Goal: Find specific page/section: Find specific page/section

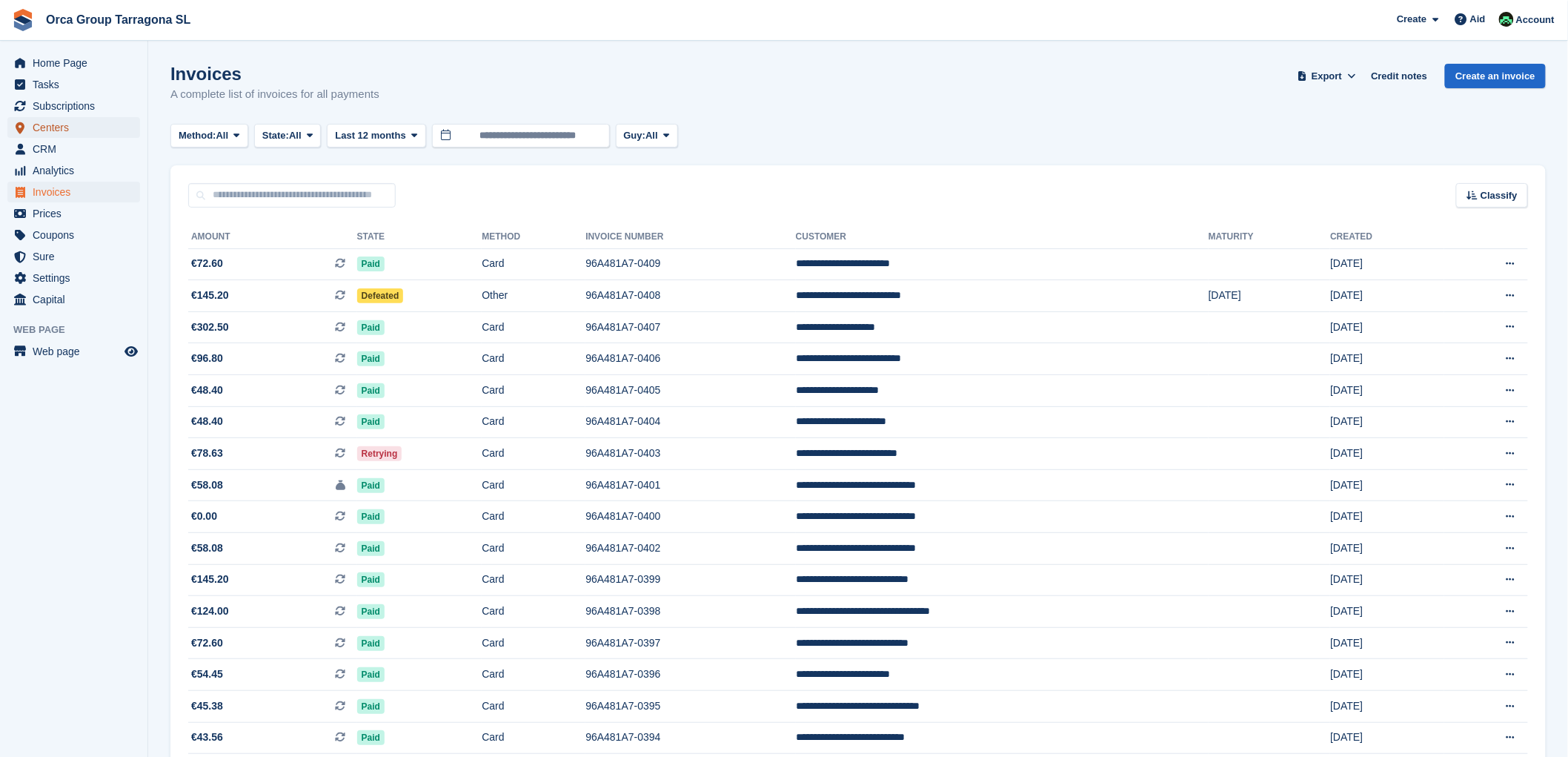
click at [77, 128] on span "Centers" at bounding box center [77, 128] width 89 height 21
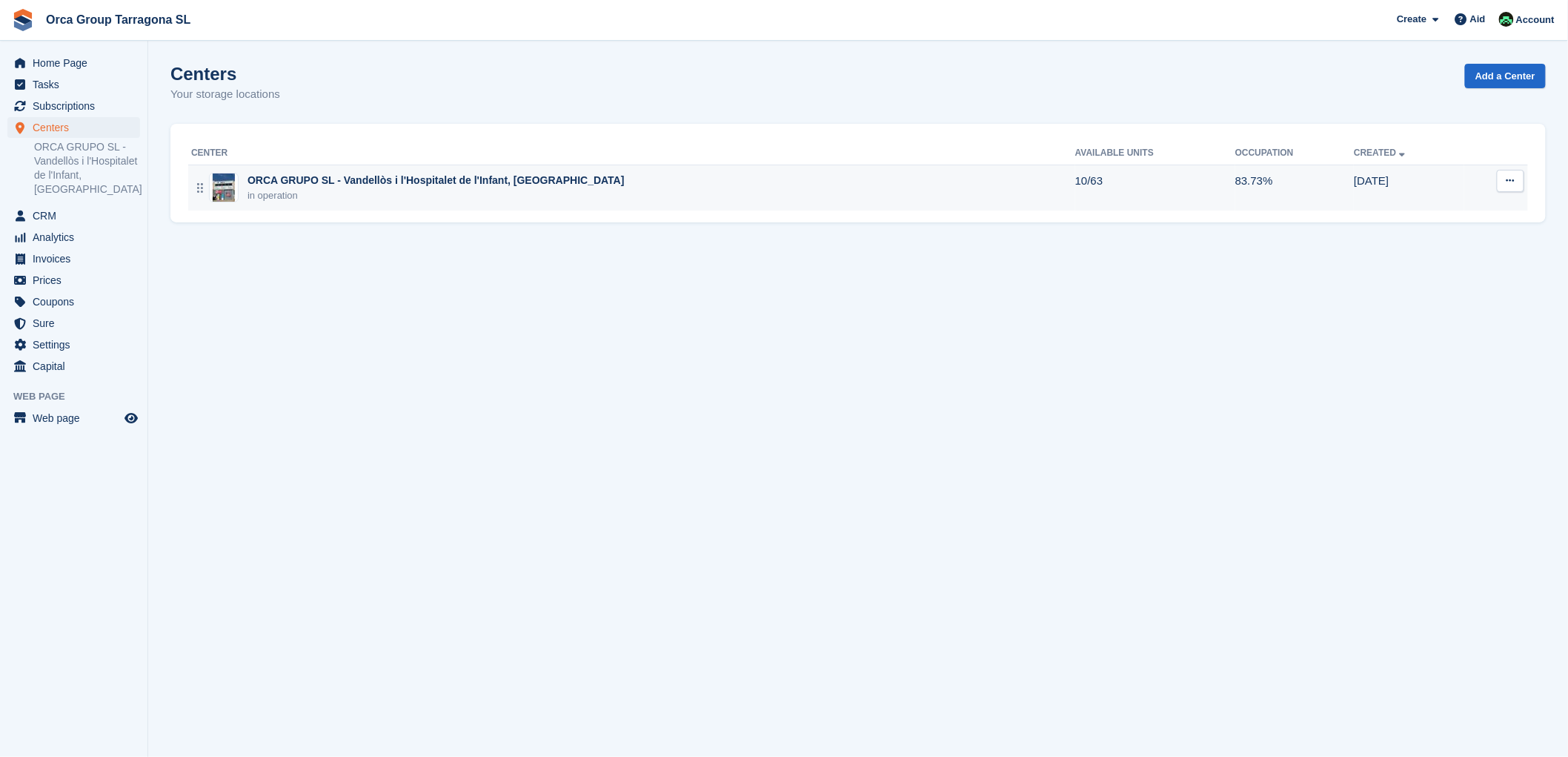
click at [426, 175] on font "ORCA GRUPO SL - Vandellòs i l'Hospitalet de l'Infant, [GEOGRAPHIC_DATA]" at bounding box center [435, 180] width 377 height 12
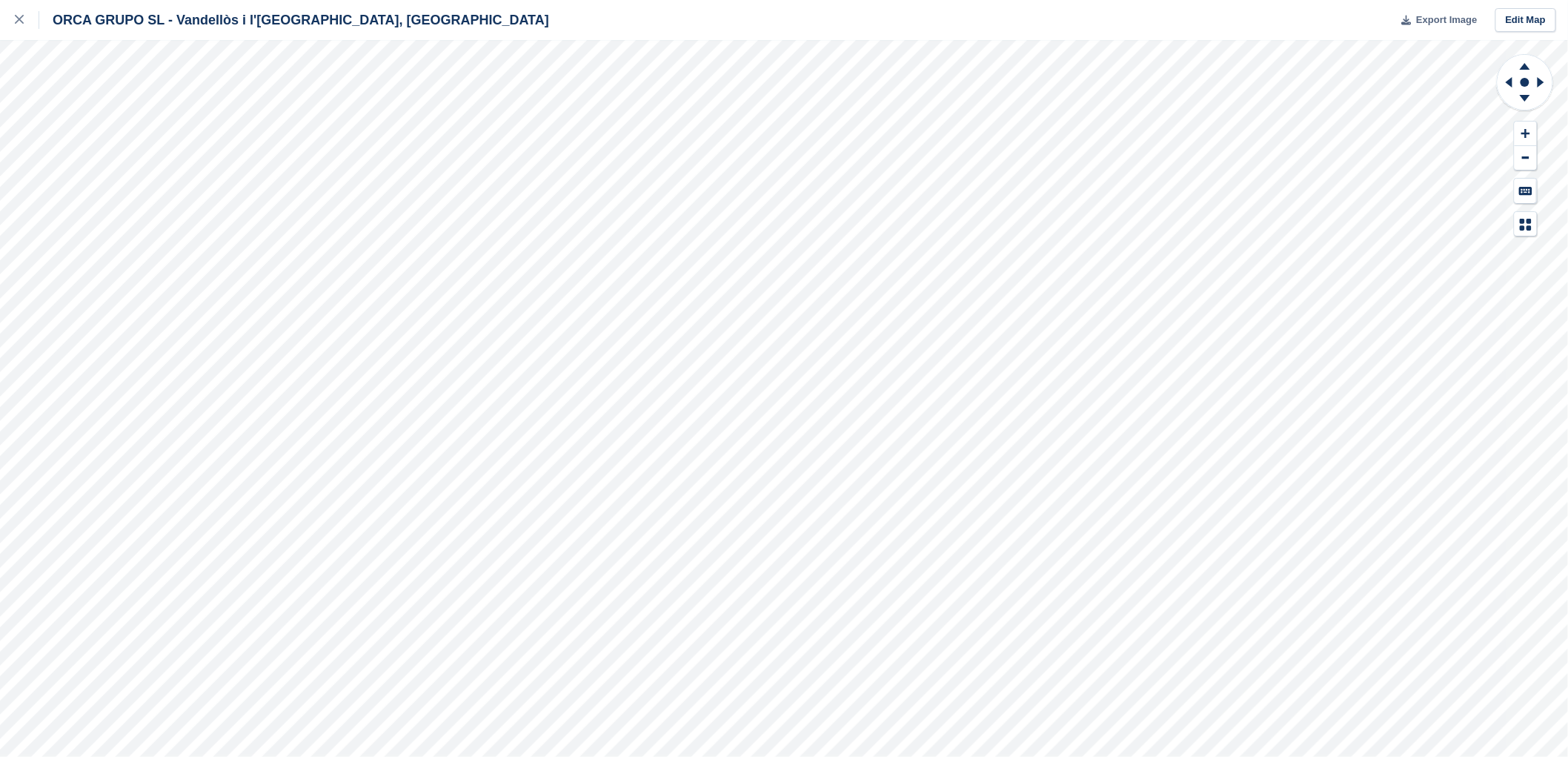
drag, startPoint x: 366, startPoint y: 23, endPoint x: 1423, endPoint y: 17, distance: 1057.0
click at [1423, 17] on span "Export Image" at bounding box center [1446, 20] width 61 height 15
click at [20, 13] on div at bounding box center [27, 20] width 24 height 18
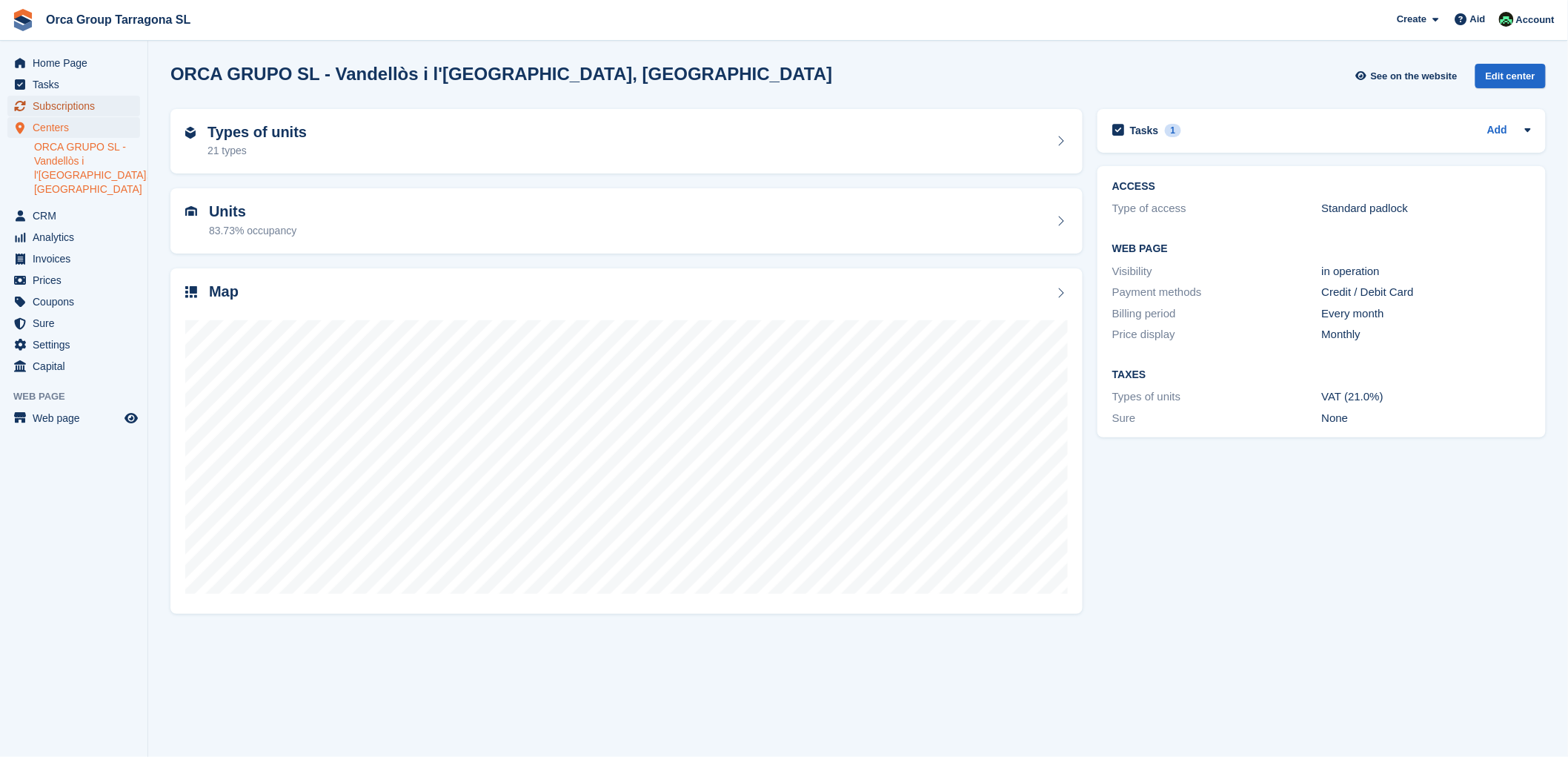
click at [79, 106] on font "Subscriptions" at bounding box center [63, 106] width 62 height 12
